Goal: Task Accomplishment & Management: Use online tool/utility

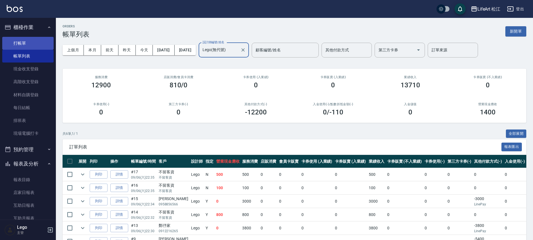
scroll to position [34, 0]
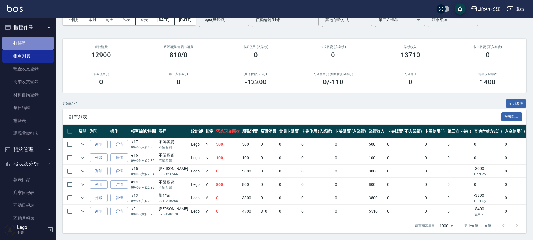
click at [30, 43] on link "打帳單" at bounding box center [27, 43] width 51 height 13
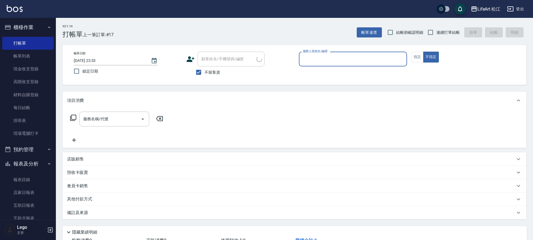
click at [323, 57] on input "服務人員姓名/編號" at bounding box center [352, 59] width 103 height 10
click at [413, 60] on button "指定" at bounding box center [418, 57] width 12 height 11
click at [381, 58] on input "服務人員姓名/編號" at bounding box center [352, 59] width 103 height 10
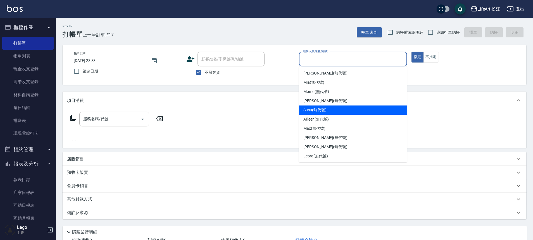
click at [358, 110] on div "Susu (無代號)" at bounding box center [353, 110] width 108 height 9
type input "Susu(無代號)"
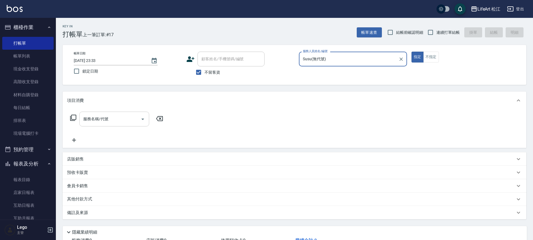
click at [131, 121] on input "服務名稱/代號" at bounding box center [110, 119] width 56 height 10
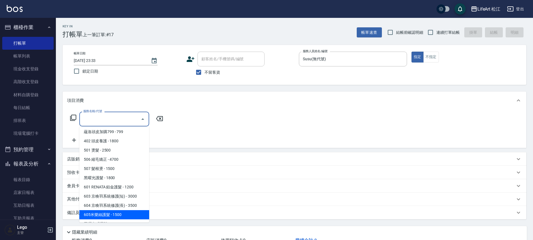
scroll to position [74, 0]
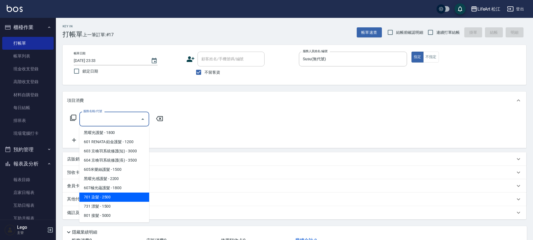
click at [118, 196] on span "701 染髮 - 2500" at bounding box center [114, 197] width 70 height 9
type input "701 染髮(701)"
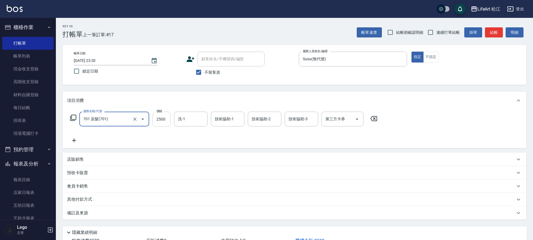
click at [161, 118] on input "2500" at bounding box center [162, 119] width 18 height 15
type input "2300"
click at [73, 141] on icon at bounding box center [74, 140] width 14 height 7
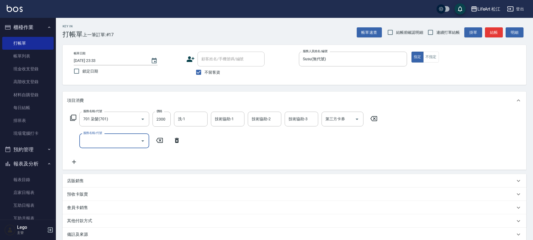
click at [109, 140] on input "服務名稱/代號" at bounding box center [110, 141] width 56 height 10
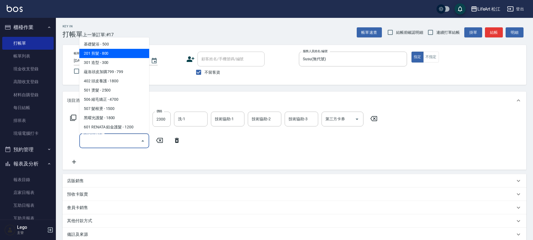
click at [118, 52] on span "201 剪髮 - 800" at bounding box center [114, 53] width 70 height 9
type input "201 剪髮(201)"
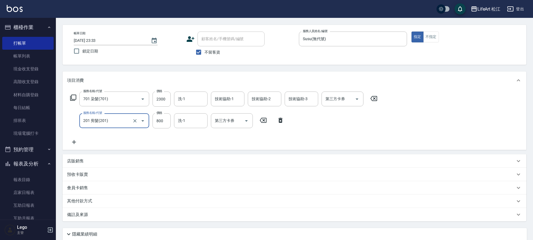
scroll to position [0, 0]
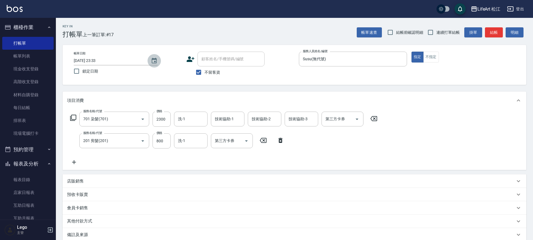
click at [155, 60] on icon "Choose date, selected date is 2025-09-06" at bounding box center [154, 61] width 7 height 7
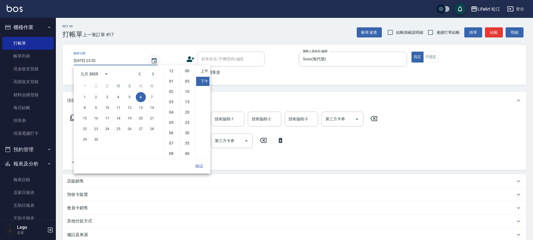
scroll to position [31, 0]
click at [154, 98] on button "7" at bounding box center [152, 97] width 10 height 10
type input "2025/09/07 23:33"
click at [202, 163] on button "確認" at bounding box center [199, 166] width 18 height 10
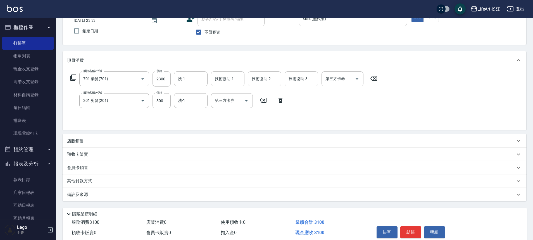
scroll to position [57, 0]
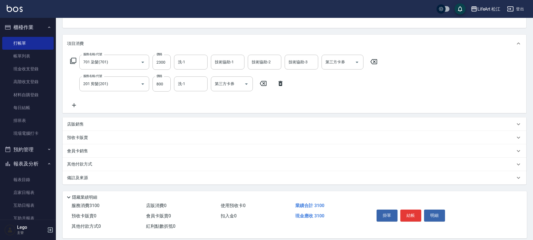
click at [416, 215] on button "結帳" at bounding box center [410, 216] width 21 height 12
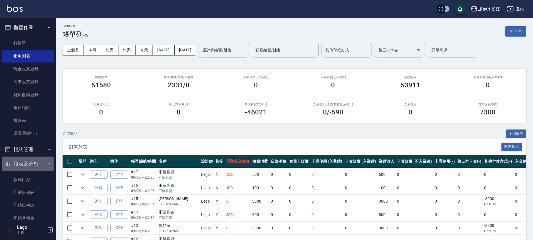
click at [36, 170] on button "報表及分析" at bounding box center [27, 164] width 51 height 15
click at [37, 168] on button "報表及分析" at bounding box center [27, 164] width 51 height 15
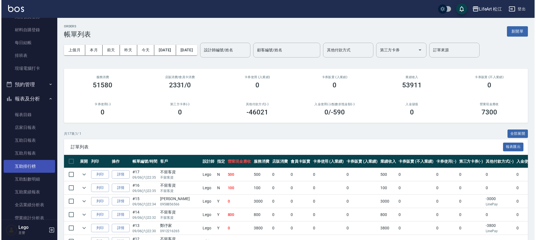
scroll to position [70, 0]
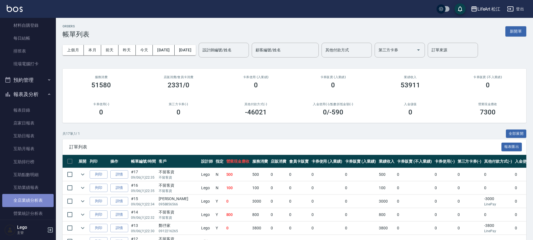
click at [31, 201] on link "全店業績分析表" at bounding box center [27, 200] width 51 height 13
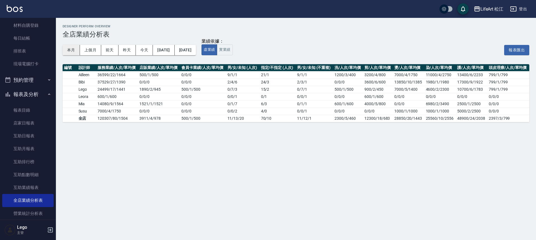
click at [73, 51] on button "本月" at bounding box center [71, 50] width 17 height 10
click at [493, 13] on button "LifeArt 松江" at bounding box center [488, 8] width 34 height 11
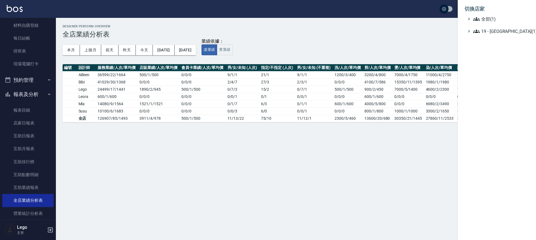
click at [45, 230] on div at bounding box center [268, 120] width 536 height 240
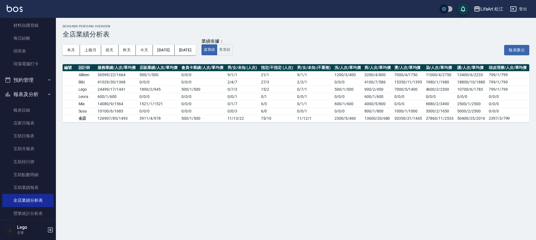
click at [47, 229] on icon "button" at bounding box center [50, 230] width 7 height 7
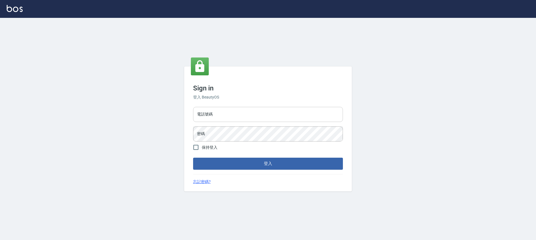
click at [255, 115] on input "電話號碼" at bounding box center [268, 114] width 150 height 15
type input "0966425575"
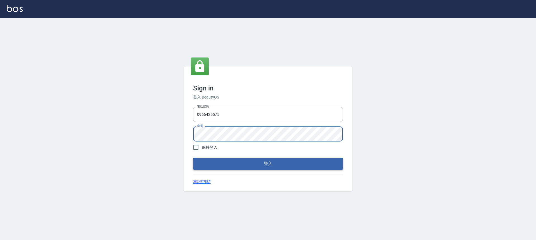
click at [272, 166] on button "登入" at bounding box center [268, 164] width 150 height 12
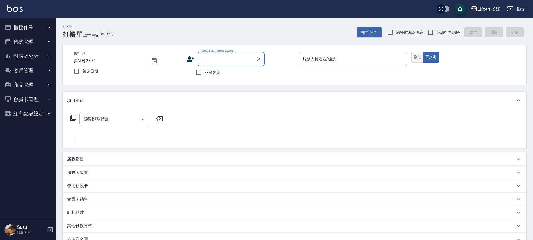
click at [419, 55] on button "指定" at bounding box center [418, 57] width 12 height 11
click at [122, 119] on input "服務名稱/代號" at bounding box center [110, 119] width 56 height 10
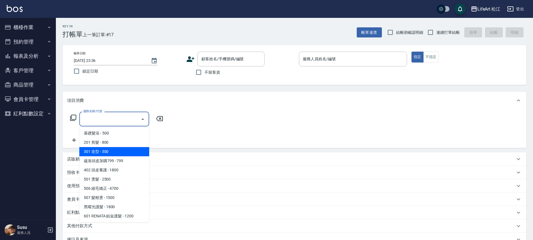
click at [173, 115] on div "服務名稱/代號 服務名稱/代號" at bounding box center [295, 129] width 464 height 39
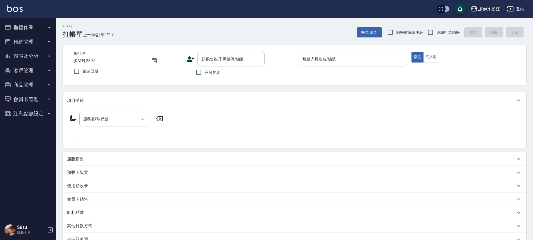
click at [22, 60] on button "報表及分析" at bounding box center [27, 56] width 51 height 15
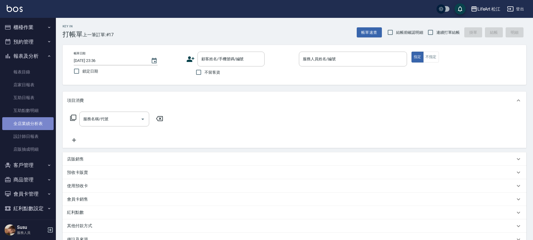
click at [40, 125] on link "全店業績分析表" at bounding box center [27, 123] width 51 height 13
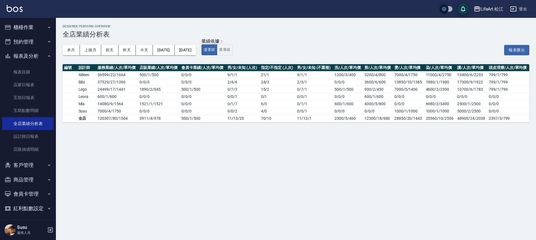
click at [76, 44] on div "本月 上個月 前天 昨天 今天 2025/09/01 2025/09/06" at bounding box center [129, 50] width 133 height 24
click at [75, 47] on button "本月" at bounding box center [71, 50] width 17 height 10
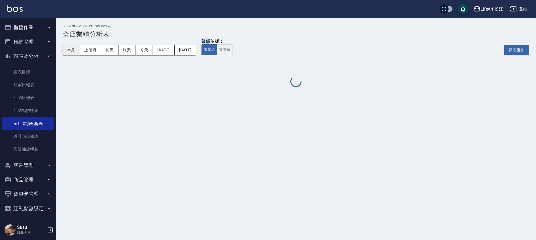
click at [75, 47] on button "本月" at bounding box center [71, 50] width 17 height 10
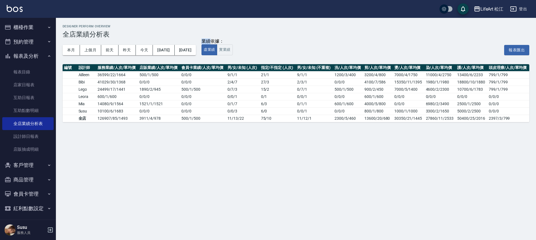
click at [499, 2] on div "LifeArt 松江 登出" at bounding box center [268, 9] width 536 height 18
click at [498, 6] on div "LifeArt 松江" at bounding box center [491, 9] width 23 height 7
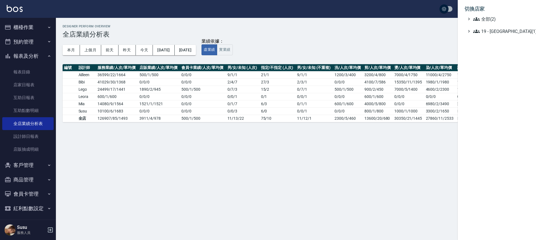
click at [517, 23] on ul "全部(2) 19 - [GEOGRAPHIC_DATA](1)" at bounding box center [496, 25] width 65 height 19
click at [510, 18] on span "全部(2)" at bounding box center [500, 19] width 54 height 7
click at [507, 25] on span "LifeArt Space" at bounding box center [499, 25] width 55 height 7
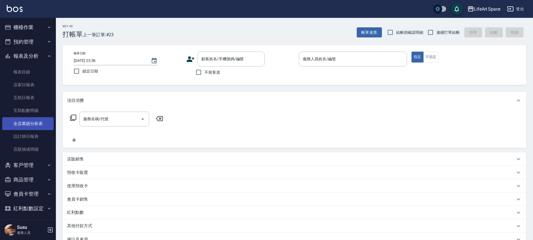
click at [30, 121] on link "全店業績分析表" at bounding box center [27, 123] width 51 height 13
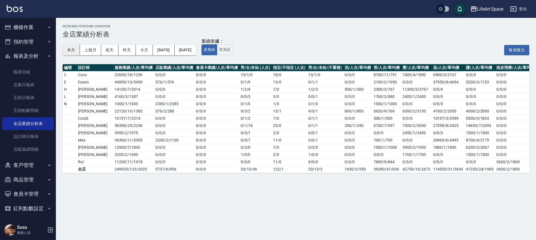
click at [71, 51] on button "本月" at bounding box center [71, 50] width 17 height 10
click at [96, 53] on button "上個月" at bounding box center [90, 50] width 21 height 10
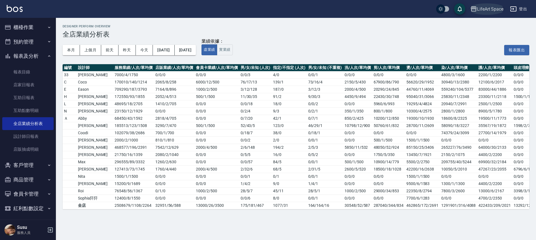
click at [496, 9] on div "LifeArt Space" at bounding box center [490, 9] width 26 height 7
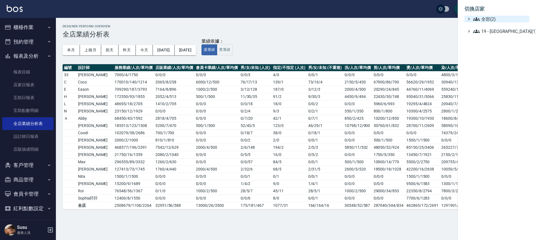
click at [492, 17] on span "全部(2)" at bounding box center [500, 19] width 54 height 7
click at [490, 33] on span "LifeArt 松江" at bounding box center [499, 35] width 55 height 7
